Goal: Task Accomplishment & Management: Use online tool/utility

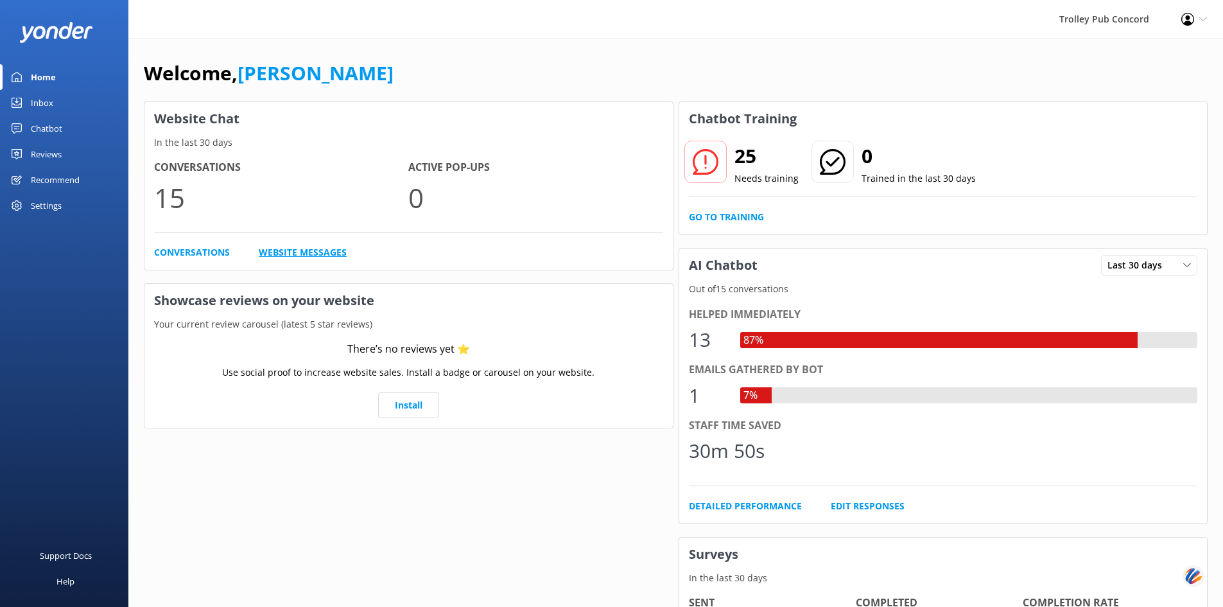
click at [299, 255] on link "Website Messages" at bounding box center [303, 252] width 88 height 14
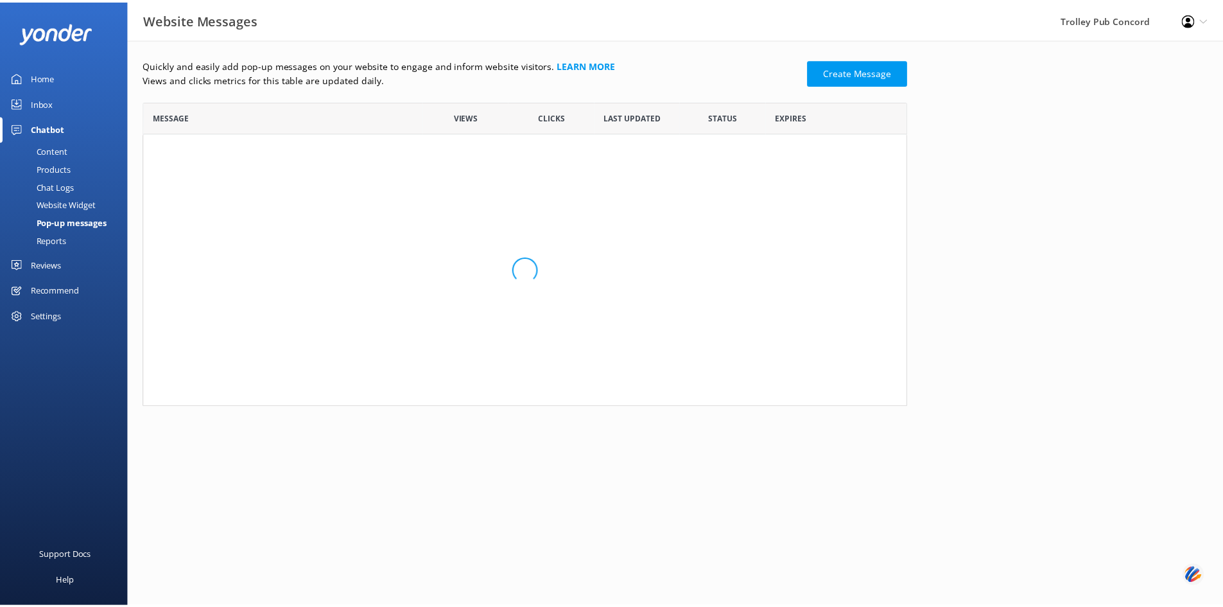
scroll to position [296, 761]
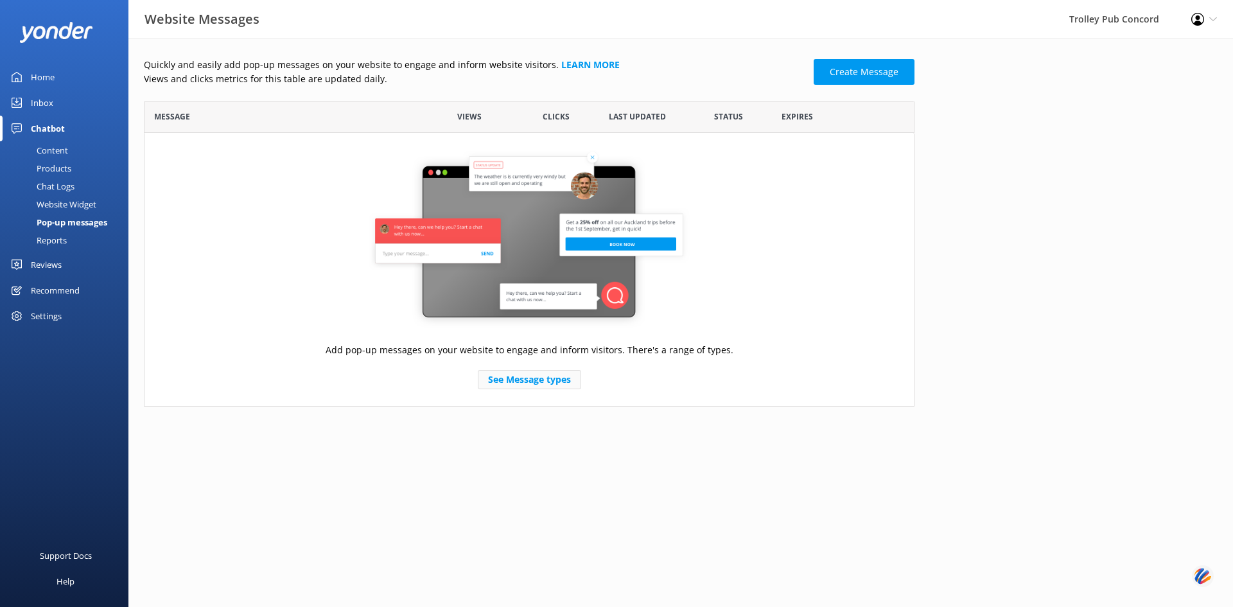
click at [527, 381] on link "See Message types" at bounding box center [529, 379] width 103 height 19
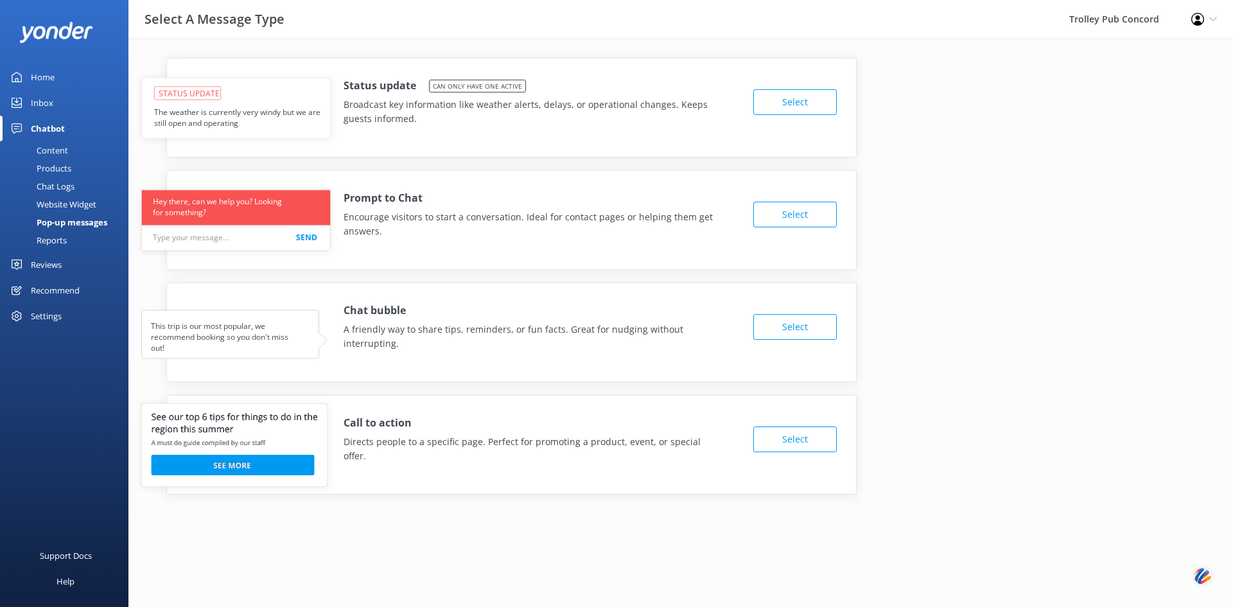
click at [776, 427] on button "Select" at bounding box center [794, 439] width 83 height 26
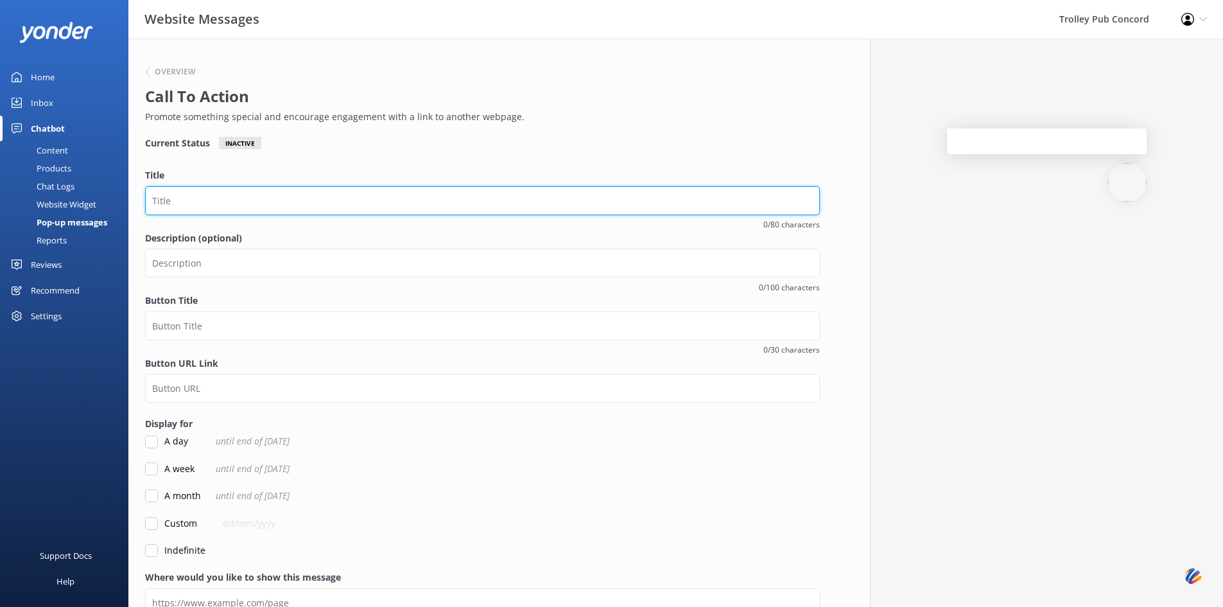
click at [417, 204] on input "Title" at bounding box center [482, 200] width 675 height 29
type input "[DATE] Haunted Tours All Month"
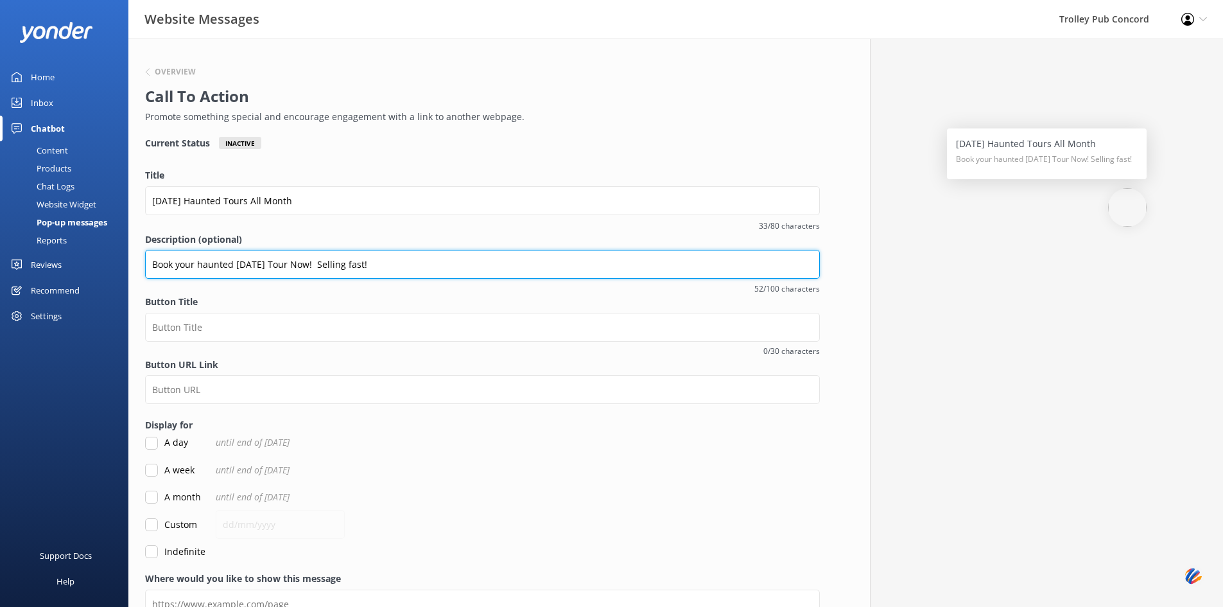
type input "Book your haunted [DATE] Tour Now! Selling fast!"
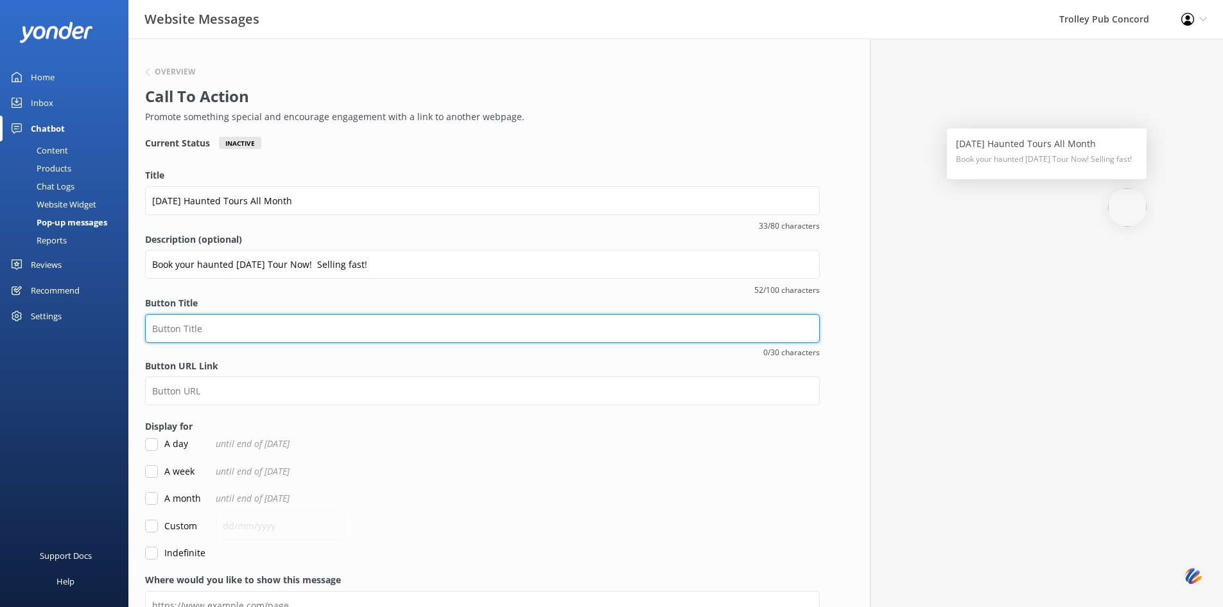
click at [343, 328] on input "Button Title" at bounding box center [482, 328] width 675 height 29
type input "H"
click at [203, 329] on input "Let's Get SZpooky!" at bounding box center [482, 328] width 675 height 29
type input "Let's Get Spooky!"
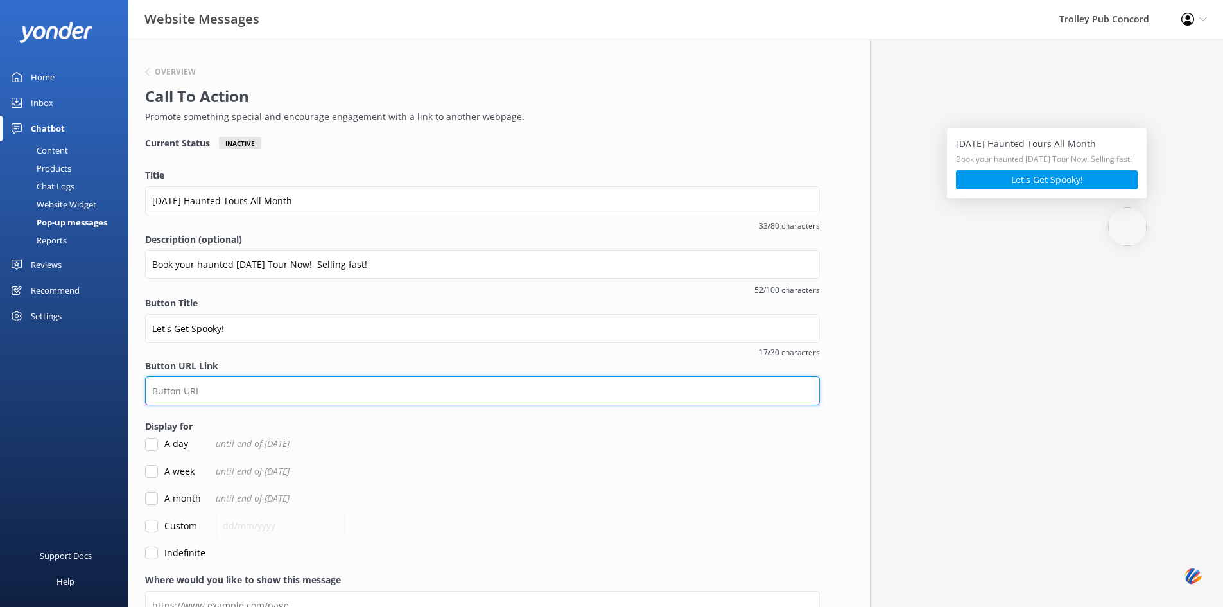
click at [246, 392] on input "Button URL Link" at bounding box center [482, 390] width 675 height 29
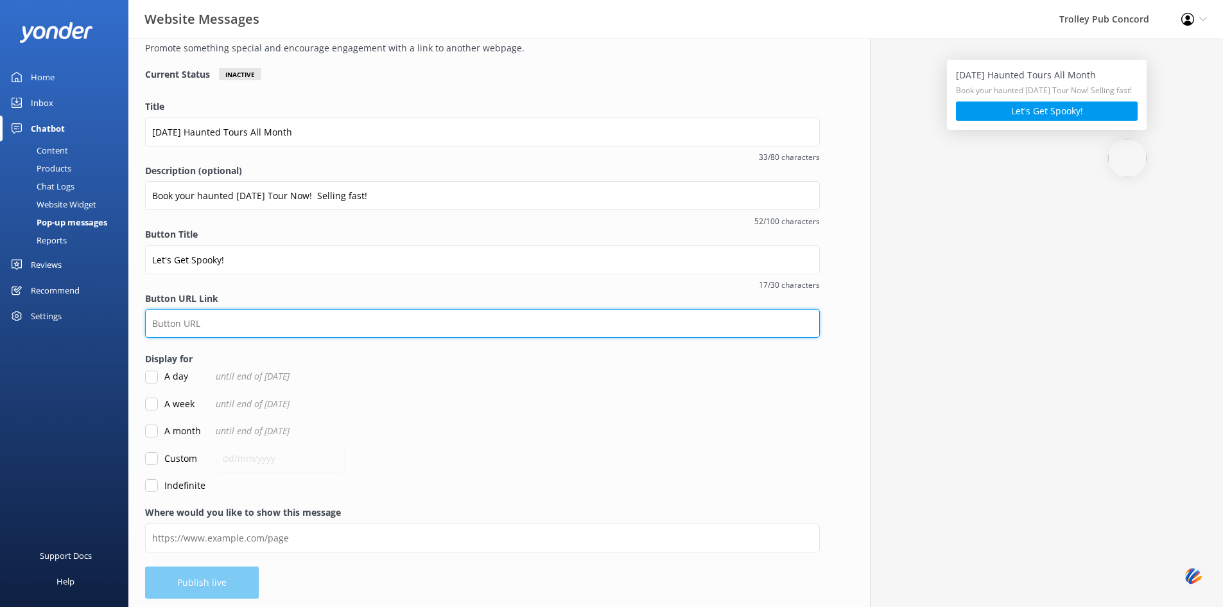
scroll to position [73, 0]
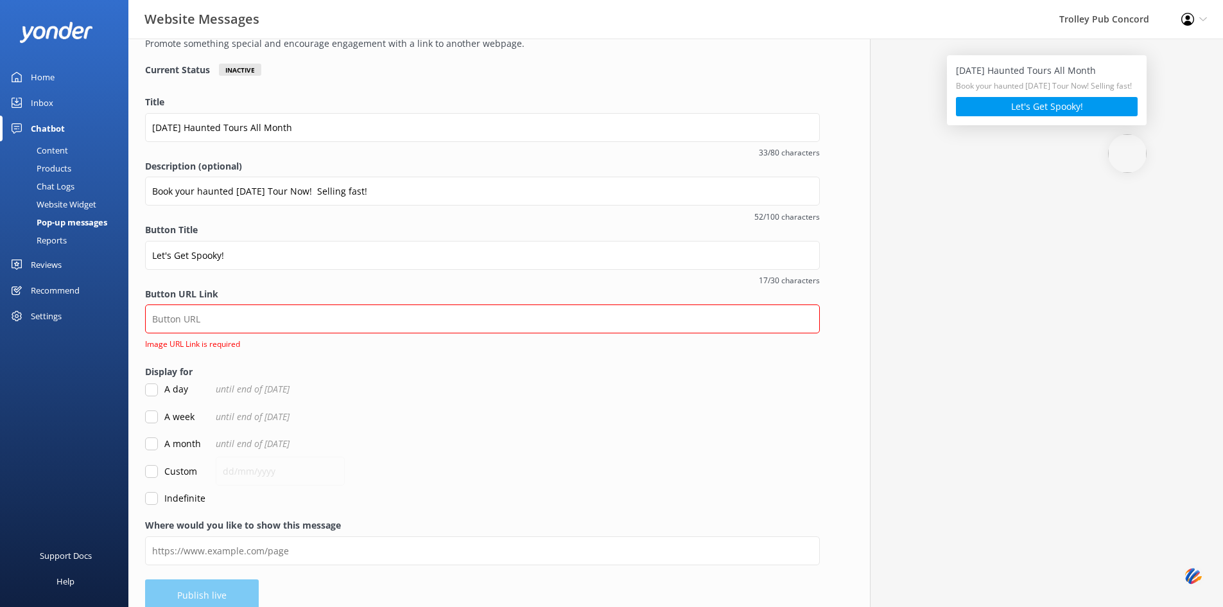
click at [152, 451] on form "Title [DATE] Haunted Tours All Month 33/80 characters Description (optional) Bo…" at bounding box center [482, 300] width 675 height 410
click at [281, 324] on input "Button URL Link" at bounding box center [482, 318] width 675 height 29
type input "[DOMAIN_NAME][URL]"
click at [149, 471] on input "Custom" at bounding box center [151, 471] width 13 height 13
checkbox input "true"
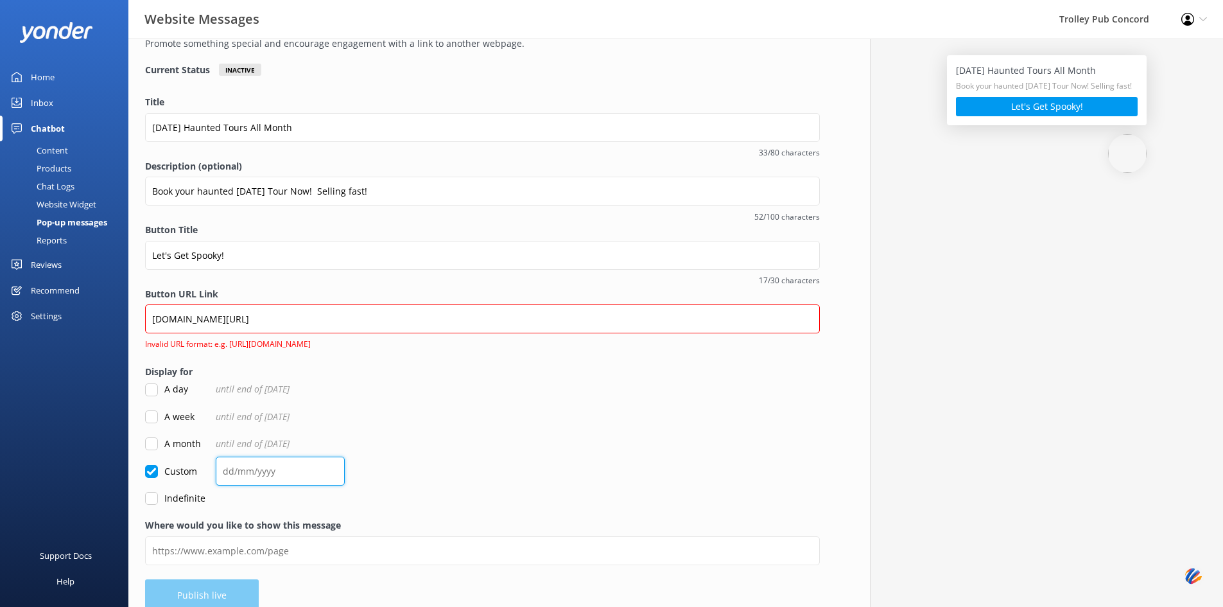
drag, startPoint x: 288, startPoint y: 472, endPoint x: 204, endPoint y: 470, distance: 84.1
click at [204, 470] on div "Custom" at bounding box center [482, 471] width 675 height 14
drag, startPoint x: 274, startPoint y: 473, endPoint x: 229, endPoint y: 472, distance: 44.3
click at [229, 472] on input "text" at bounding box center [280, 471] width 129 height 29
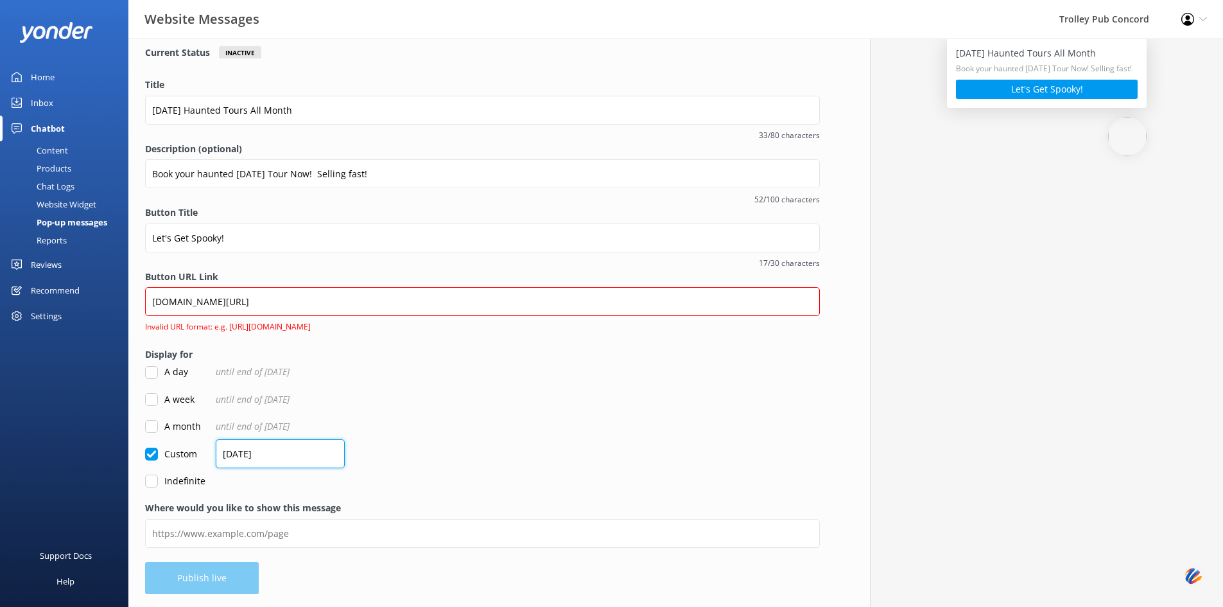
type input "[DATE]"
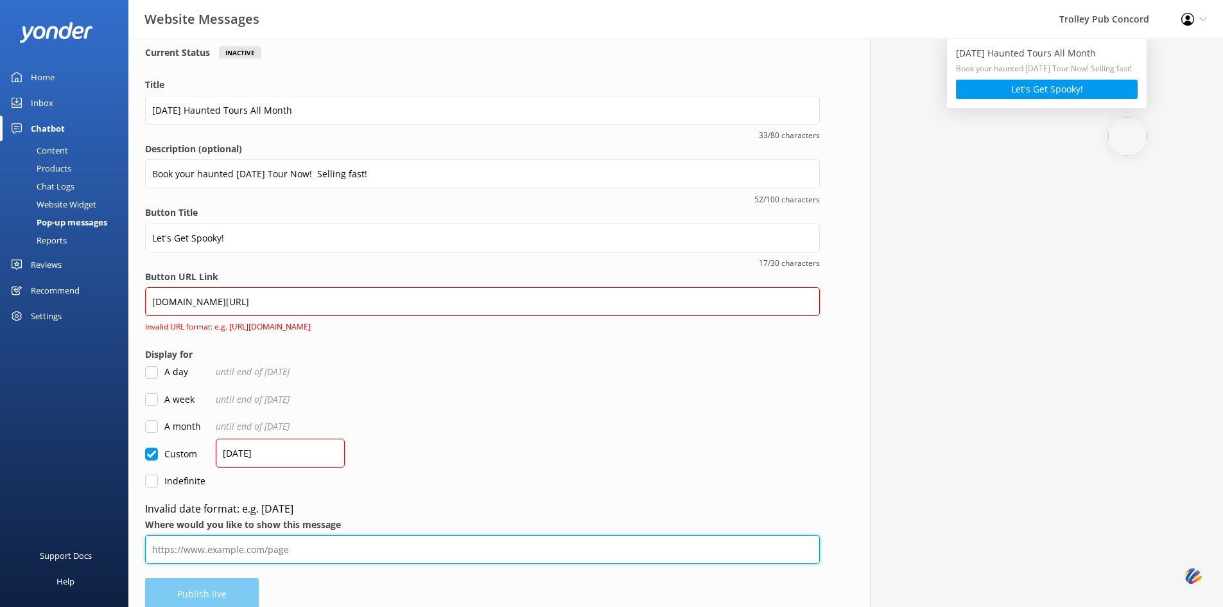
click at [356, 534] on div "Where would you like to show this message" at bounding box center [482, 548] width 675 height 60
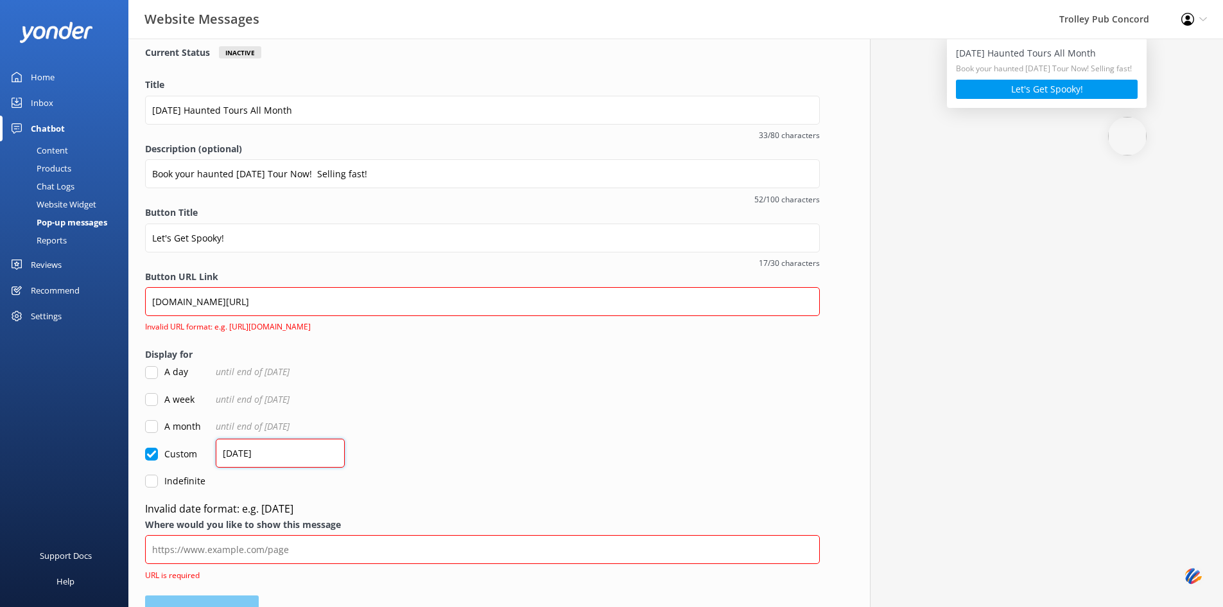
click at [302, 456] on input "[DATE]" at bounding box center [280, 453] width 129 height 29
click at [290, 548] on input "Where would you like to show this message" at bounding box center [482, 549] width 675 height 29
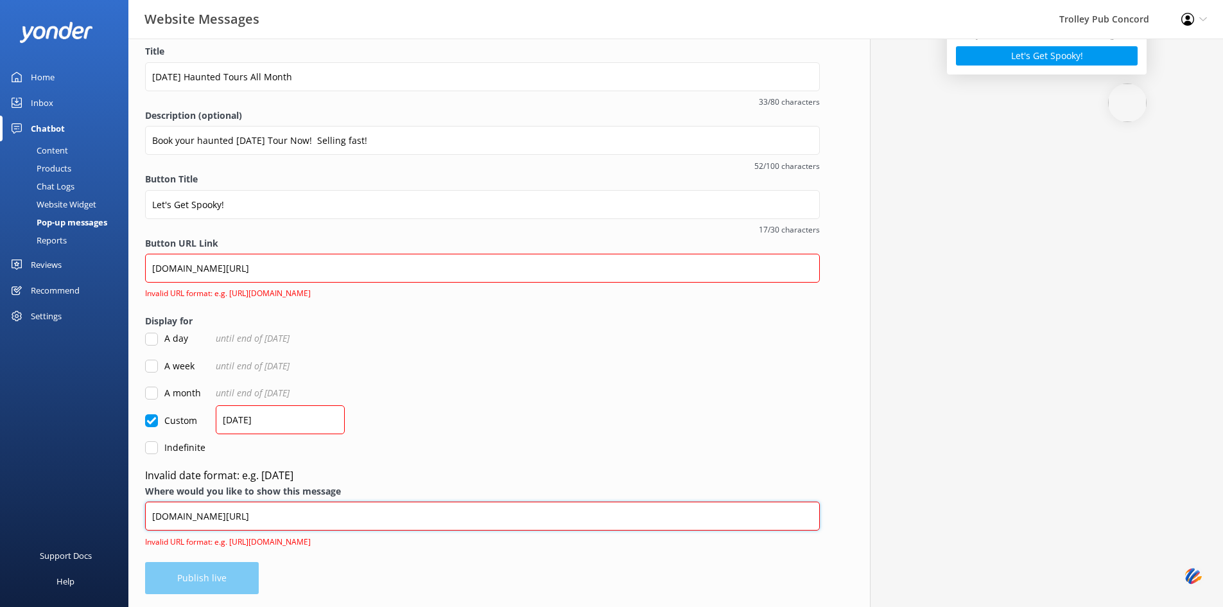
click at [357, 523] on input "[DOMAIN_NAME][URL]" at bounding box center [482, 515] width 675 height 29
click at [151, 516] on input "[DOMAIN_NAME][URL]" at bounding box center [482, 515] width 675 height 29
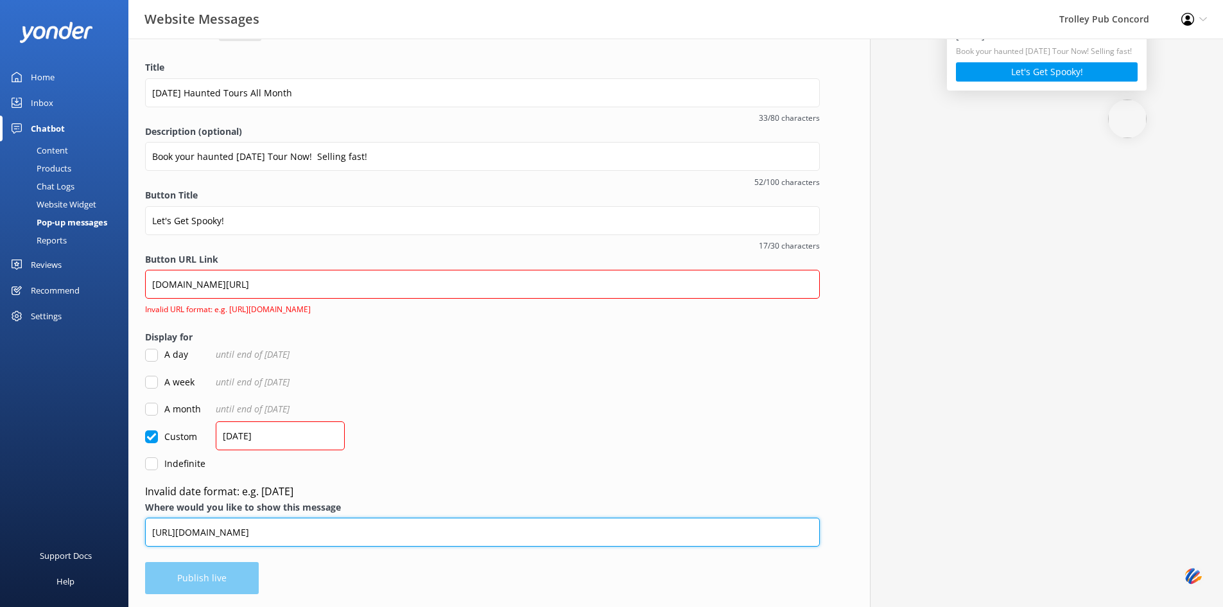
scroll to position [108, 0]
click at [302, 536] on input "[URL][DOMAIN_NAME]" at bounding box center [482, 532] width 675 height 29
type input "[URL][DOMAIN_NAME]"
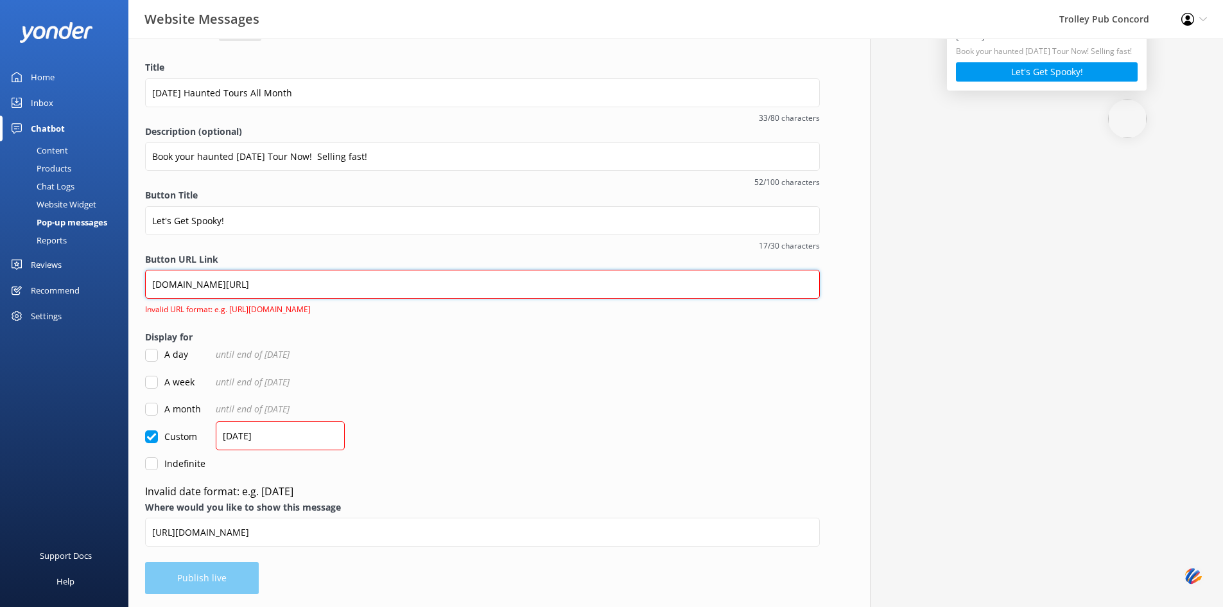
click at [153, 284] on input "[DOMAIN_NAME][URL]" at bounding box center [482, 284] width 675 height 29
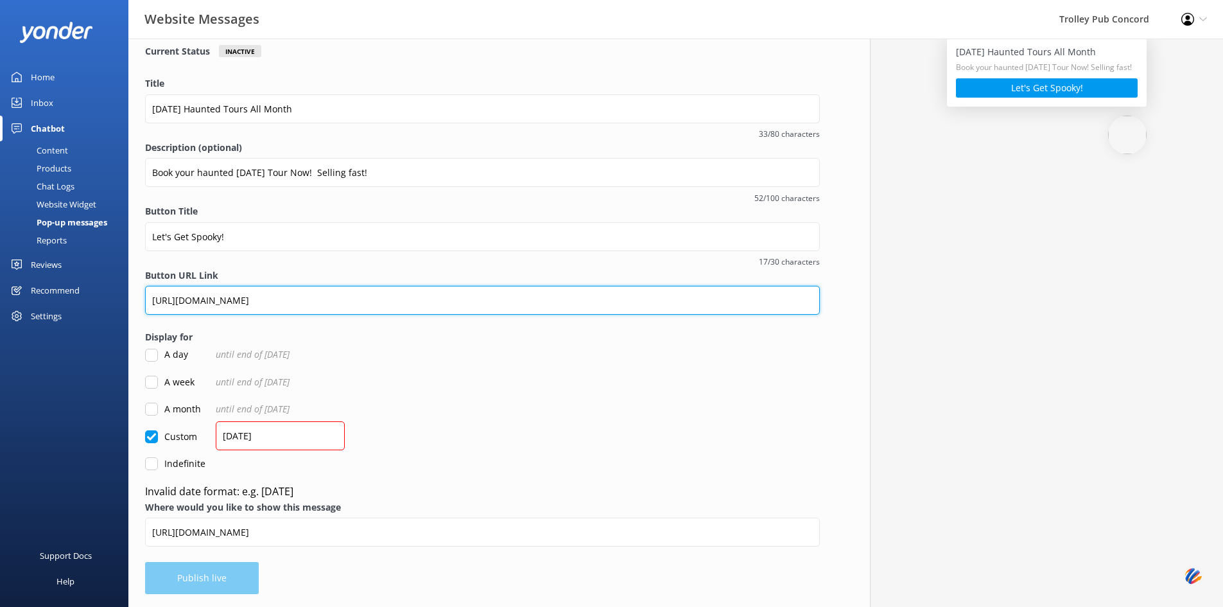
type input "[URL][DOMAIN_NAME]"
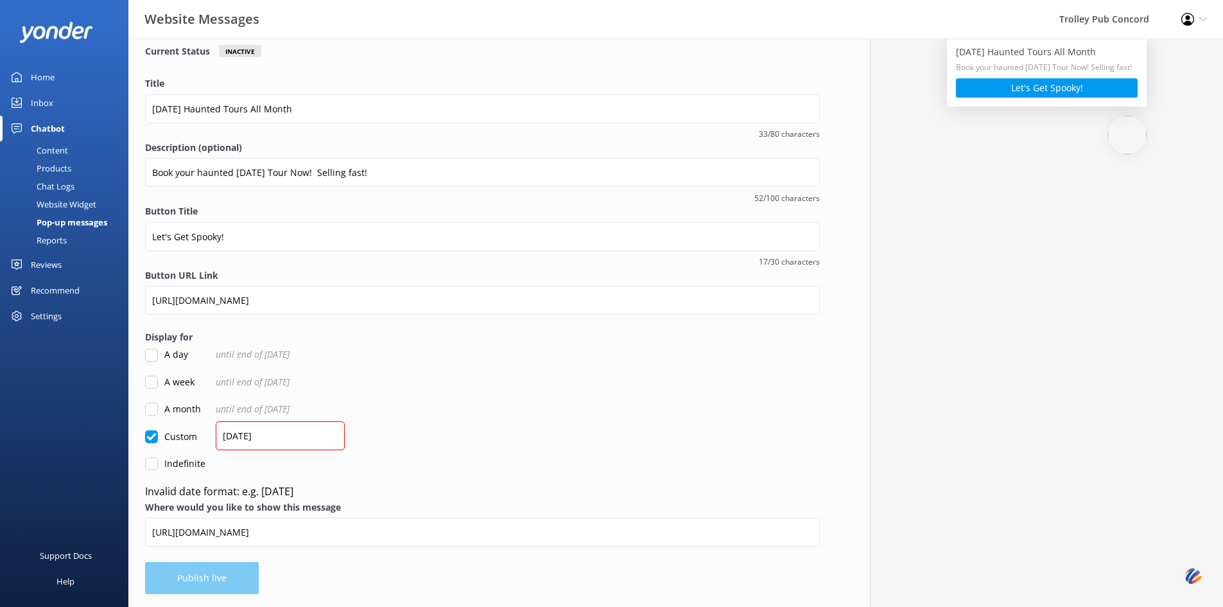
click at [486, 385] on div "A week until end of [DATE]" at bounding box center [482, 382] width 675 height 14
click at [271, 435] on input "[DATE]" at bounding box center [280, 435] width 129 height 29
click at [435, 453] on form "Title [DATE] Haunted Tours All Month 33/80 characters Description (optional) Bo…" at bounding box center [482, 288] width 675 height 424
drag, startPoint x: 287, startPoint y: 438, endPoint x: 197, endPoint y: 428, distance: 90.5
click at [197, 428] on form "Title [DATE] Haunted Tours All Month 33/80 characters Description (optional) Bo…" at bounding box center [482, 288] width 675 height 424
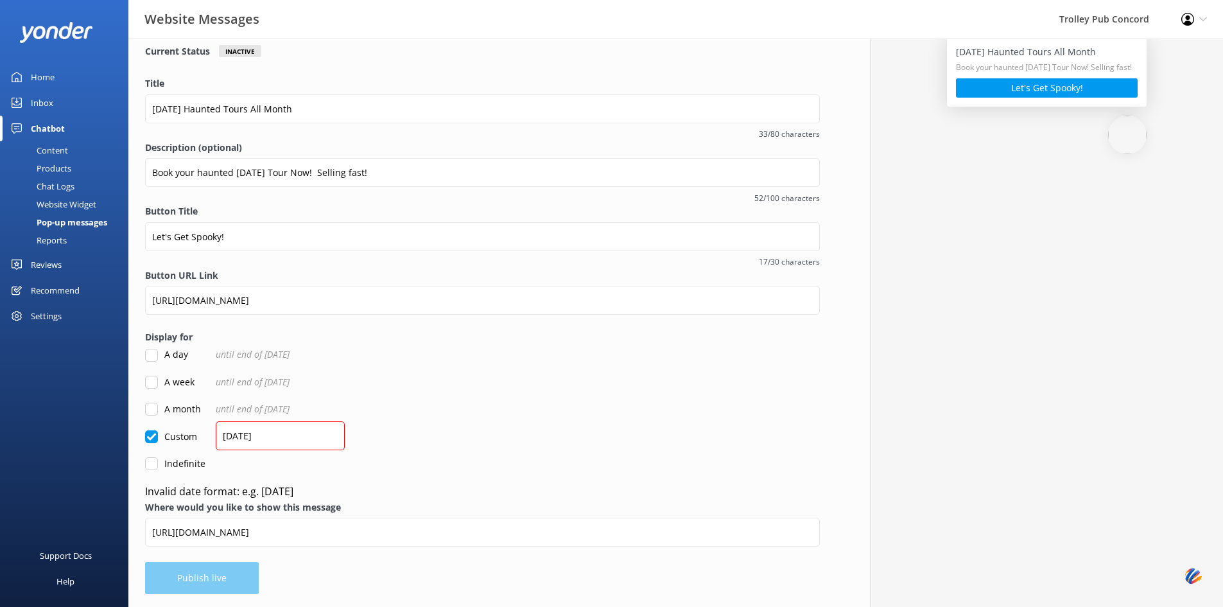
click at [403, 443] on div "Custom [DATE]" at bounding box center [482, 437] width 675 height 14
click at [222, 582] on div "Overview Call To Action Promote something special and encourage engagement with…" at bounding box center [482, 277] width 708 height 660
drag, startPoint x: 275, startPoint y: 435, endPoint x: 213, endPoint y: 435, distance: 62.3
click at [213, 435] on div "Custom [DATE]" at bounding box center [482, 437] width 675 height 14
drag, startPoint x: 668, startPoint y: 466, endPoint x: 532, endPoint y: 476, distance: 135.9
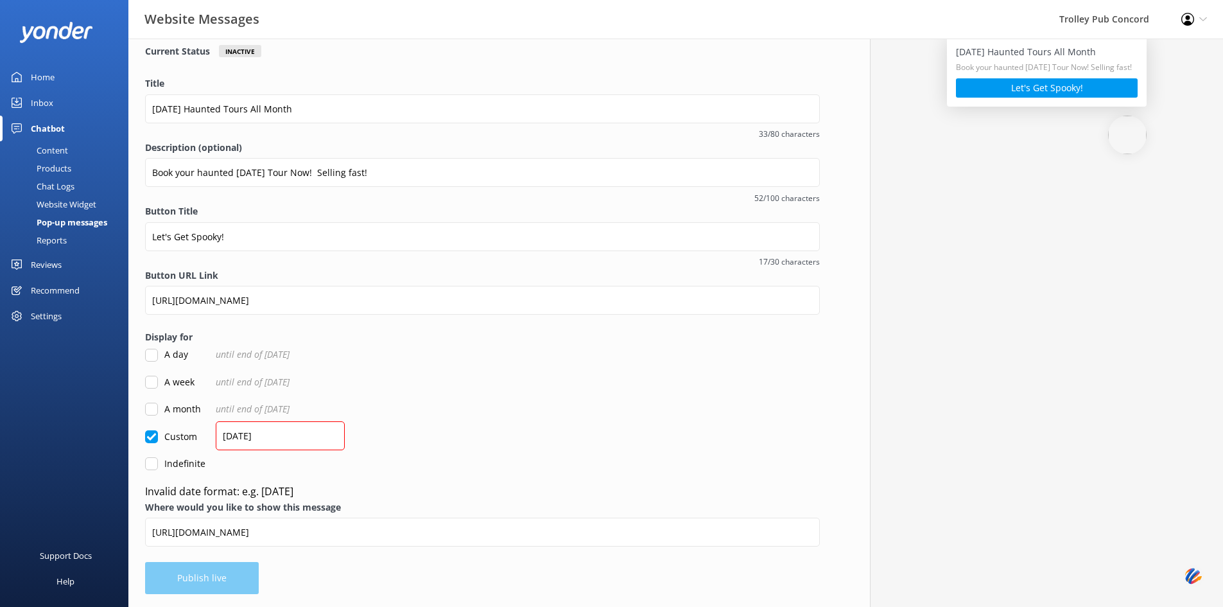
click at [665, 468] on div "Indefinite" at bounding box center [482, 464] width 675 height 14
click at [299, 438] on input "[DATE]" at bounding box center [280, 435] width 129 height 29
click at [224, 437] on input "[DATE]" at bounding box center [280, 435] width 129 height 29
click at [219, 435] on input "[DATE]" at bounding box center [280, 435] width 129 height 29
type input "5"
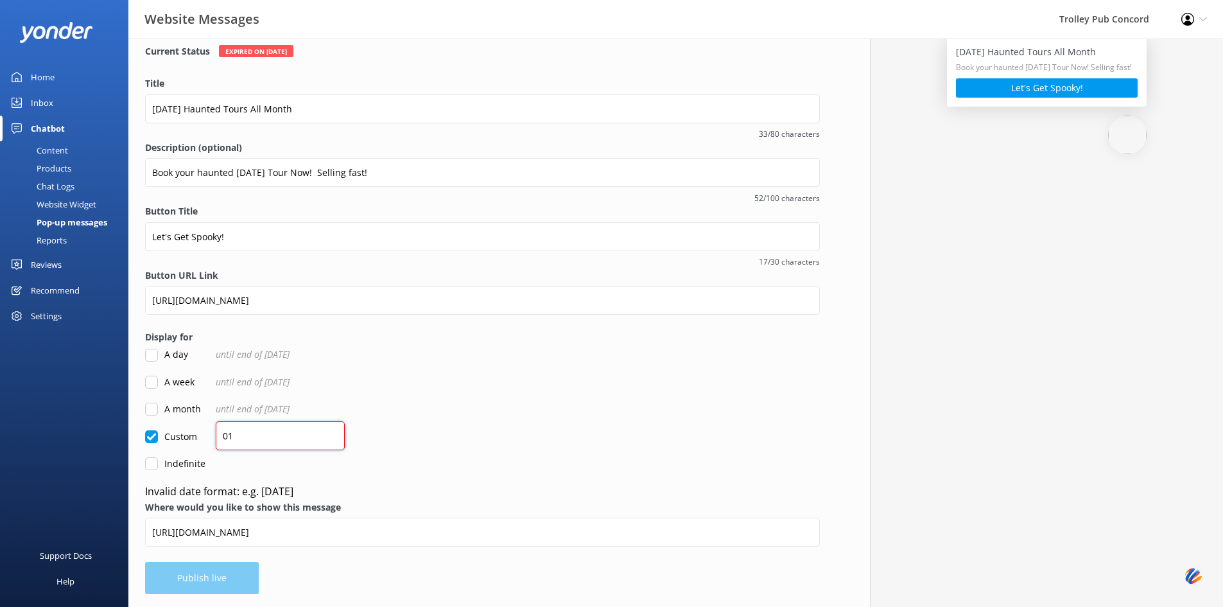
type input "0"
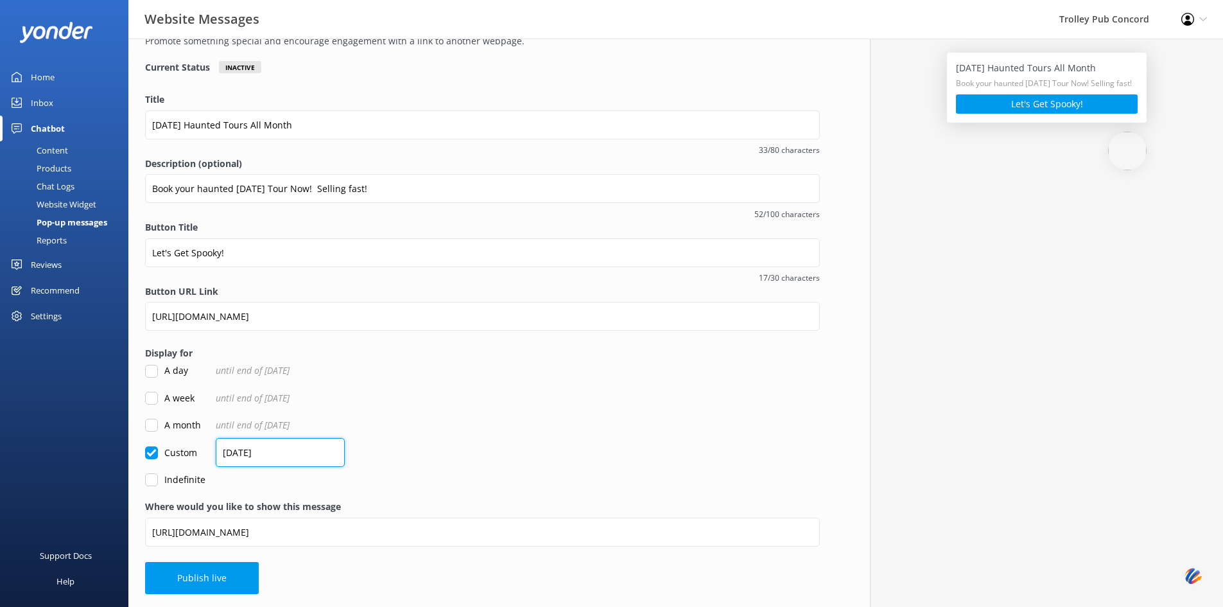
scroll to position [76, 0]
type input "[DATE]"
click at [493, 460] on form "Title [DATE] Haunted Tours All Month 33/80 characters Description (optional) Bo…" at bounding box center [482, 289] width 675 height 394
click at [196, 579] on button "Publish live" at bounding box center [202, 578] width 114 height 32
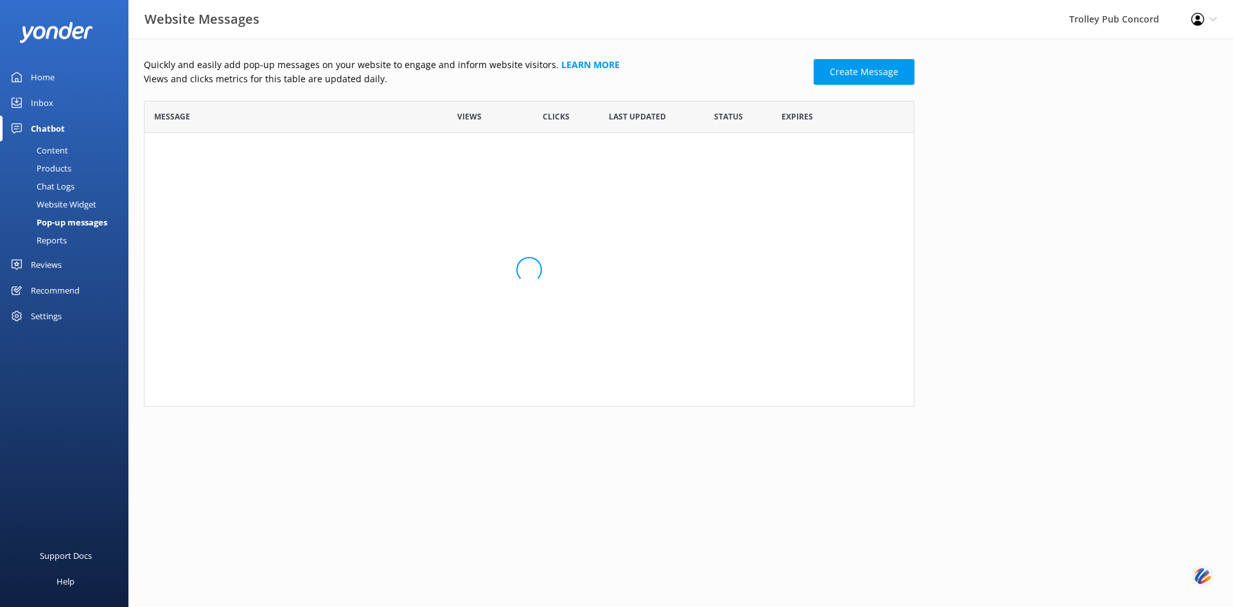
scroll to position [78, 761]
